Goal: Task Accomplishment & Management: Complete application form

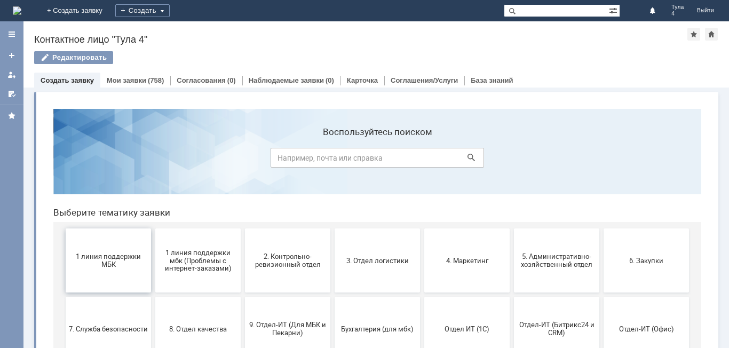
click at [118, 256] on span "1 линия поддержки МБК" at bounding box center [108, 260] width 79 height 16
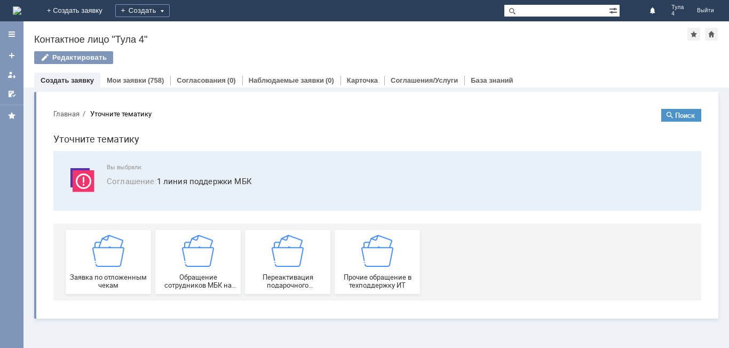
click at [118, 256] on img at bounding box center [108, 251] width 32 height 32
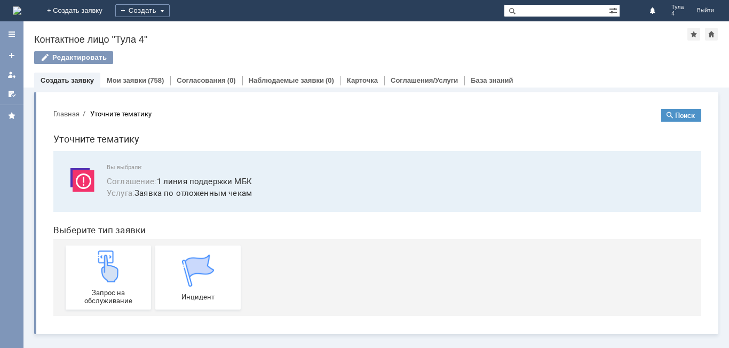
click at [118, 256] on img at bounding box center [108, 266] width 32 height 32
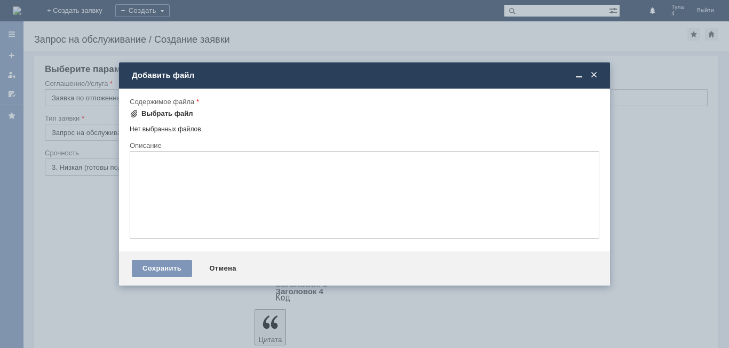
click at [176, 115] on div "Выбрать файл" at bounding box center [167, 113] width 52 height 9
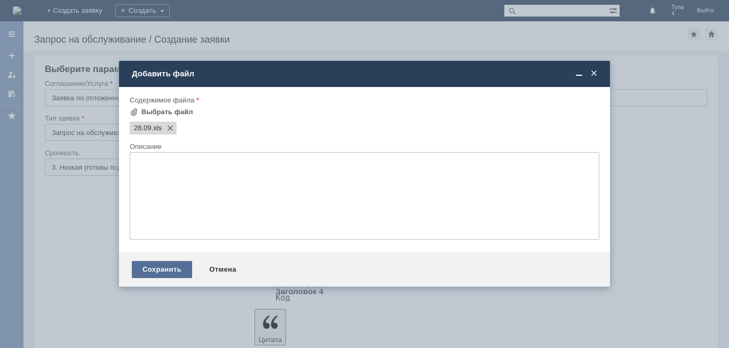
click at [160, 268] on div "Сохранить" at bounding box center [162, 269] width 60 height 17
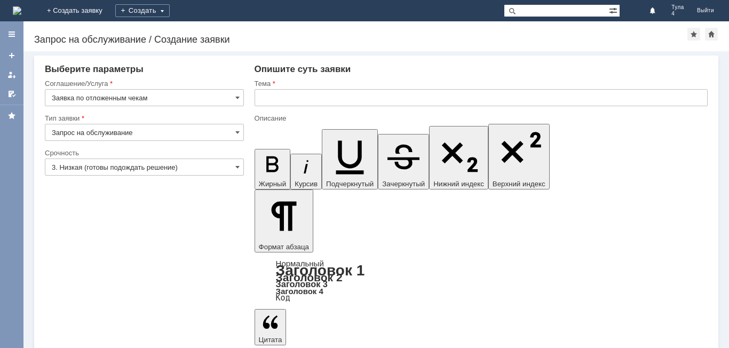
click at [286, 89] on div "Тема" at bounding box center [480, 84] width 453 height 10
click at [287, 96] on input "text" at bounding box center [480, 97] width 453 height 17
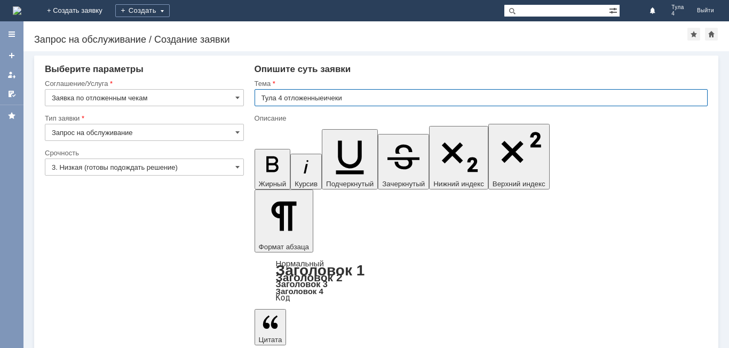
type input "Тула 4 отложенныеичеки"
